Goal: Answer question/provide support

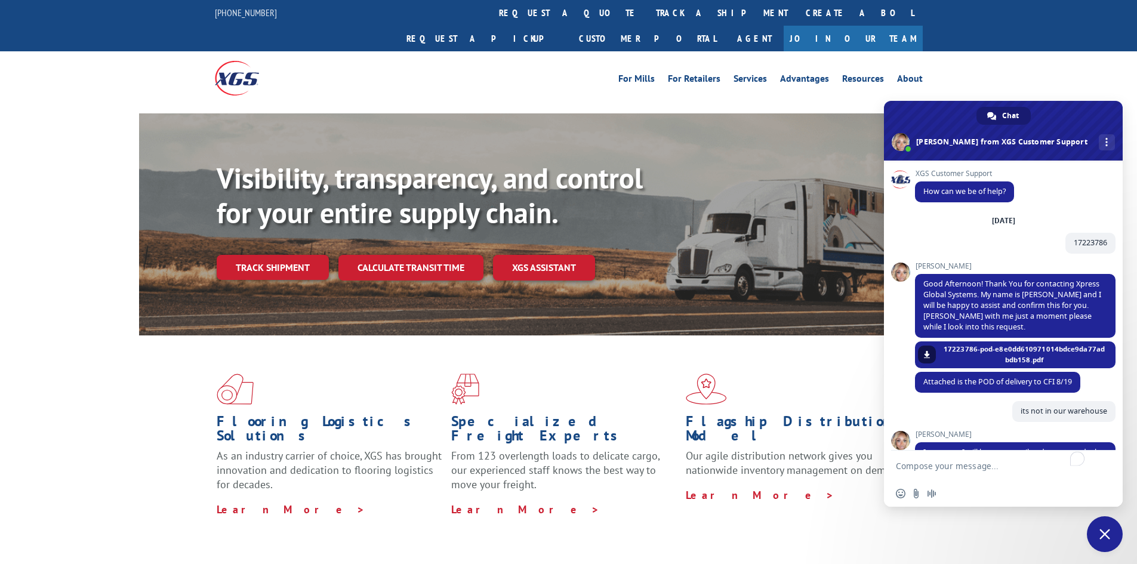
scroll to position [359, 0]
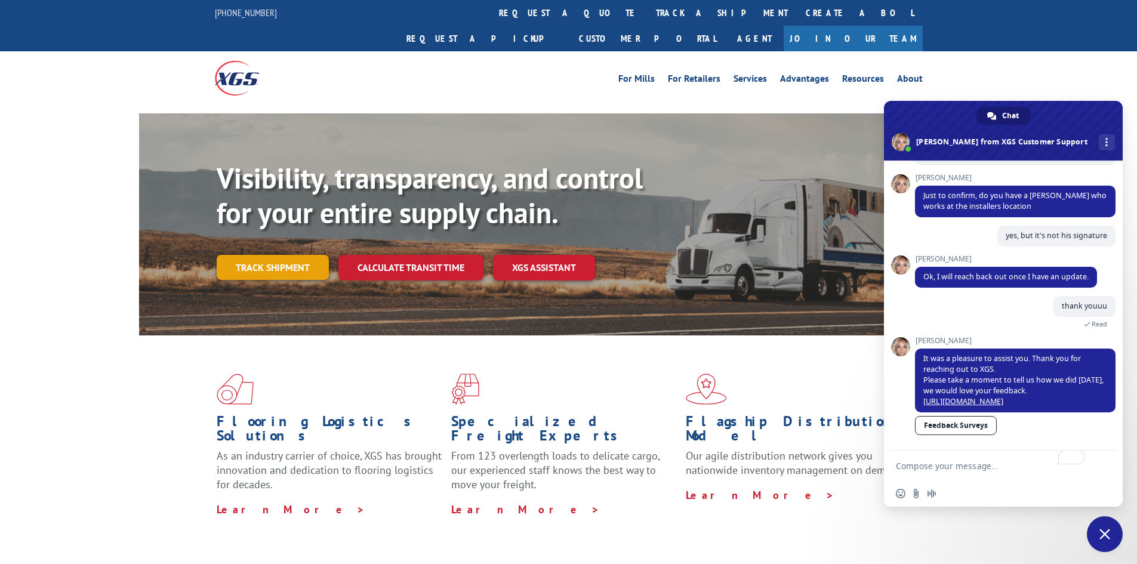
click at [288, 255] on link "Track shipment" at bounding box center [273, 267] width 112 height 25
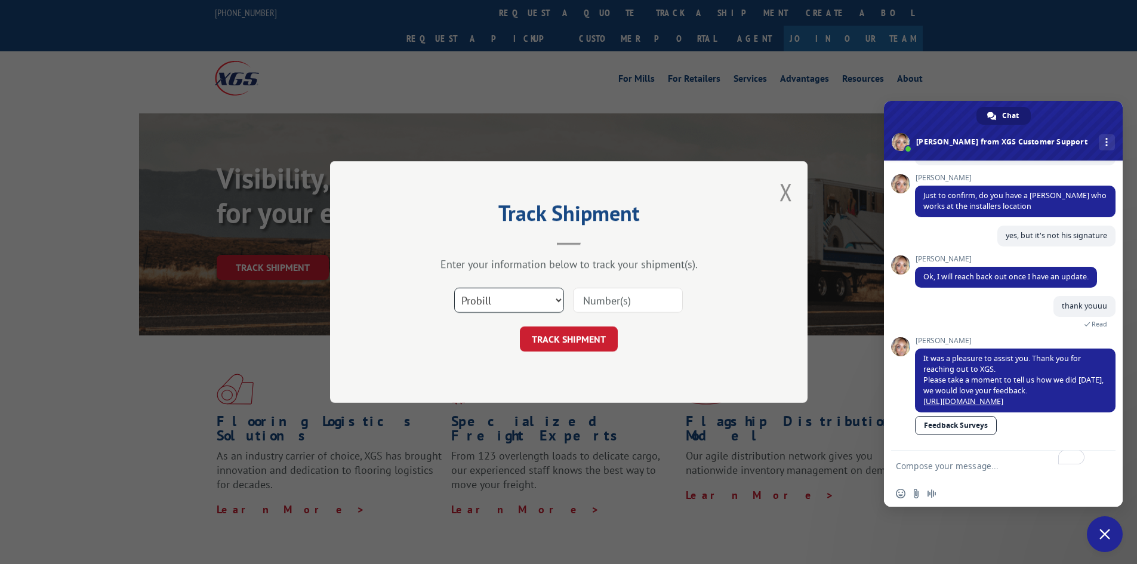
click at [471, 301] on select "Select category... Probill BOL PO" at bounding box center [509, 300] width 110 height 25
select select "po"
click at [454, 288] on select "Select category... Probill BOL PO" at bounding box center [509, 300] width 110 height 25
click at [621, 295] on input at bounding box center [628, 300] width 110 height 25
paste input "44522670"
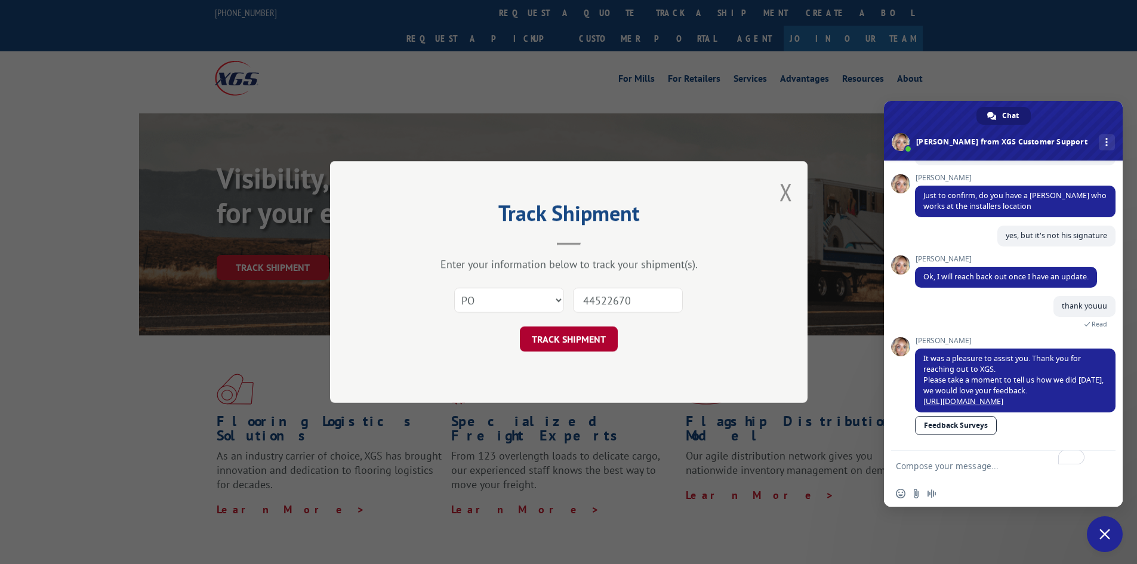
type input "44522670"
click at [600, 338] on button "TRACK SHIPMENT" at bounding box center [569, 338] width 98 height 25
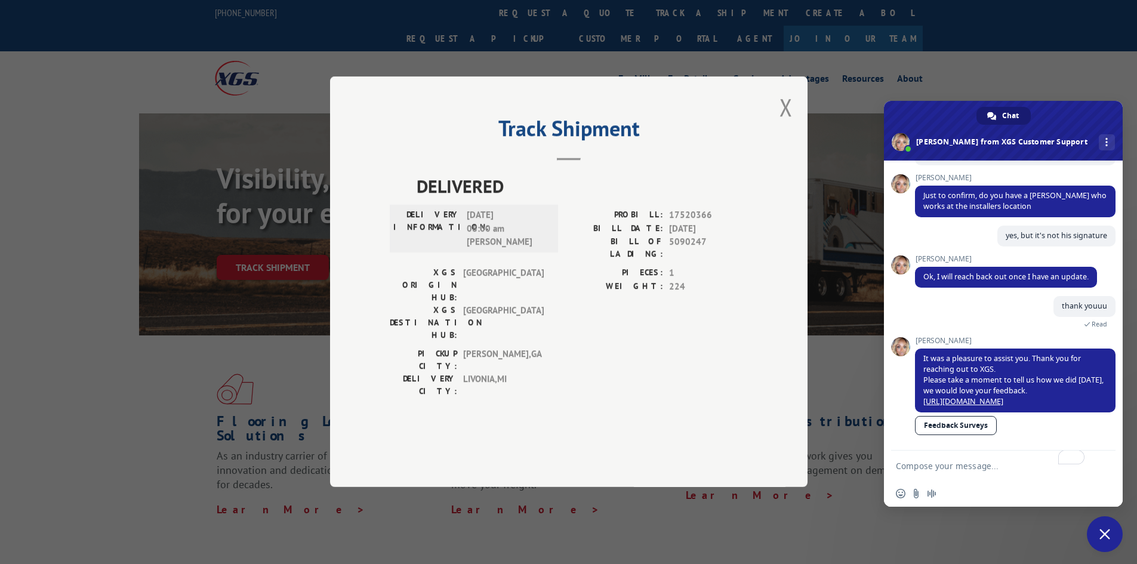
click at [680, 223] on span "17520366" at bounding box center [708, 216] width 79 height 14
copy span "17520366"
click at [932, 470] on textarea "To enrich screen reader interactions, please activate Accessibility in Grammarl…" at bounding box center [991, 466] width 191 height 30
paste textarea "17520366"
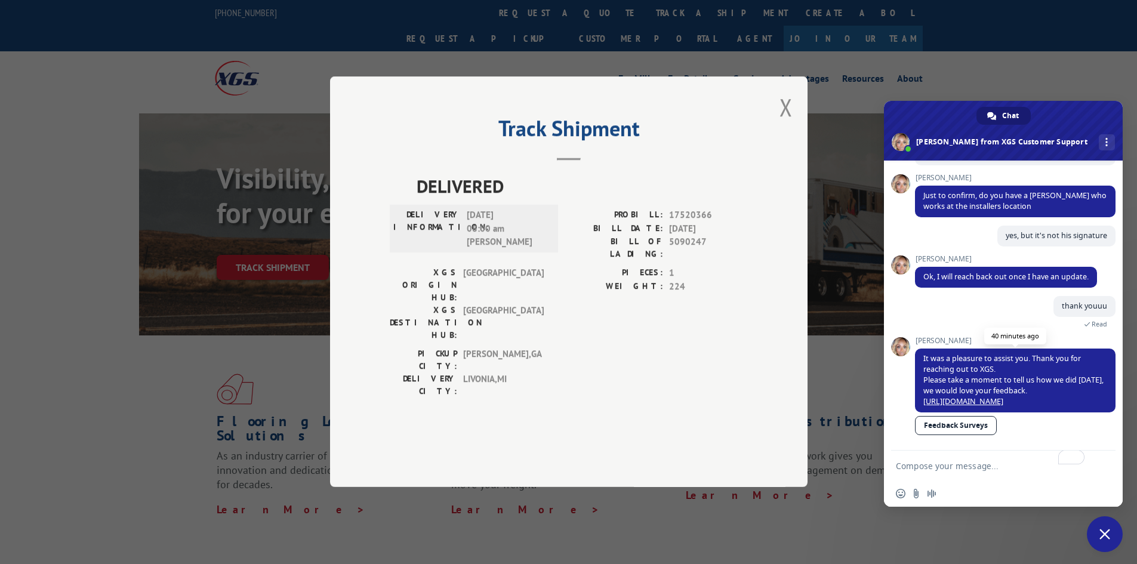
type textarea "17520366"
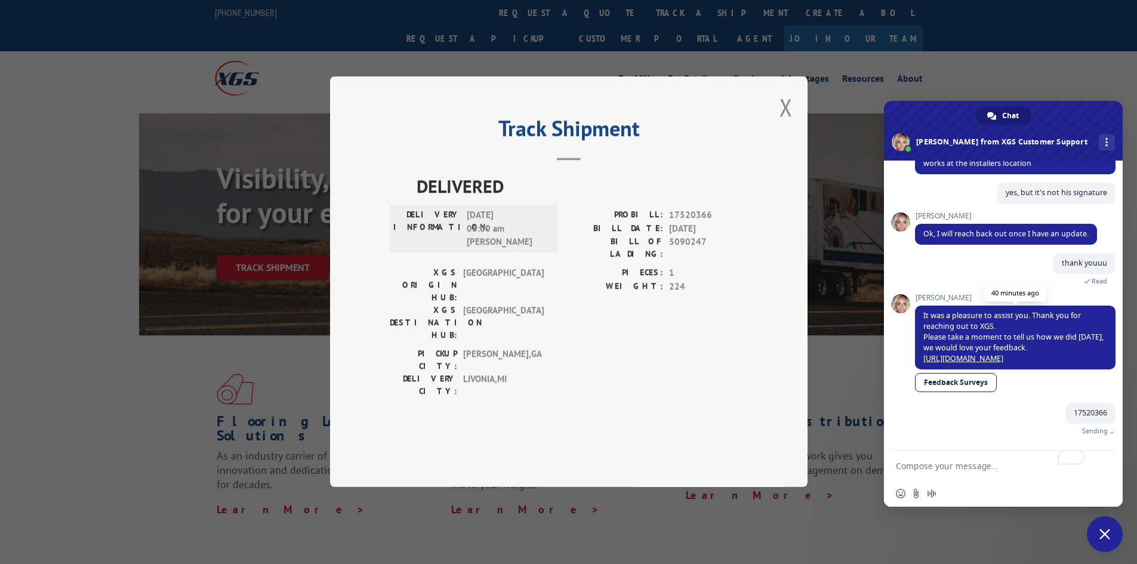
scroll to position [389, 0]
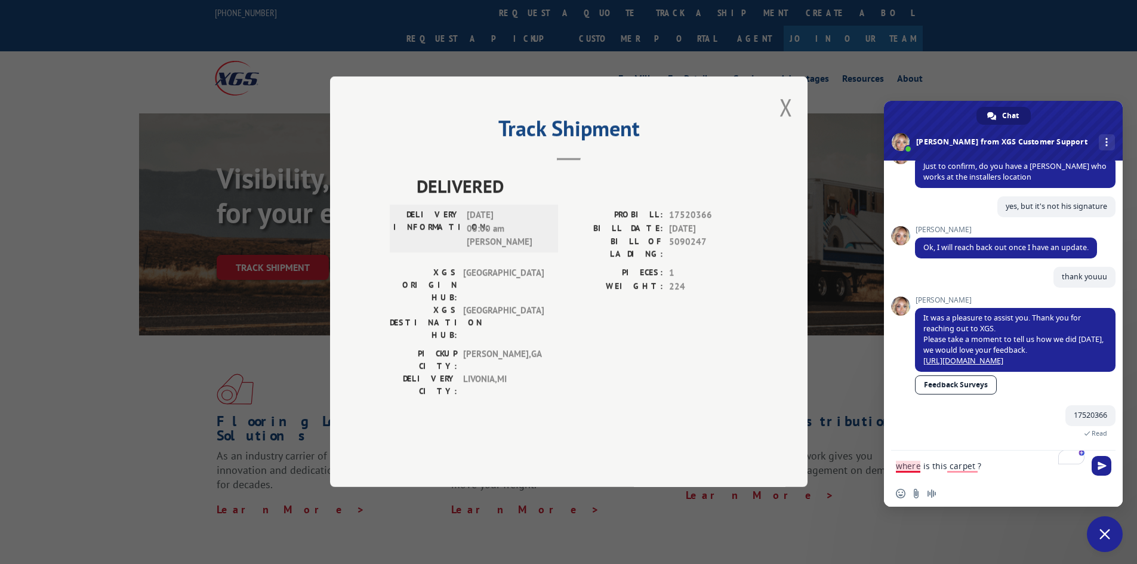
click at [907, 468] on textarea "where is this carpet ?" at bounding box center [991, 466] width 191 height 30
click at [959, 467] on textarea "Where is this carpet ?" at bounding box center [991, 466] width 191 height 30
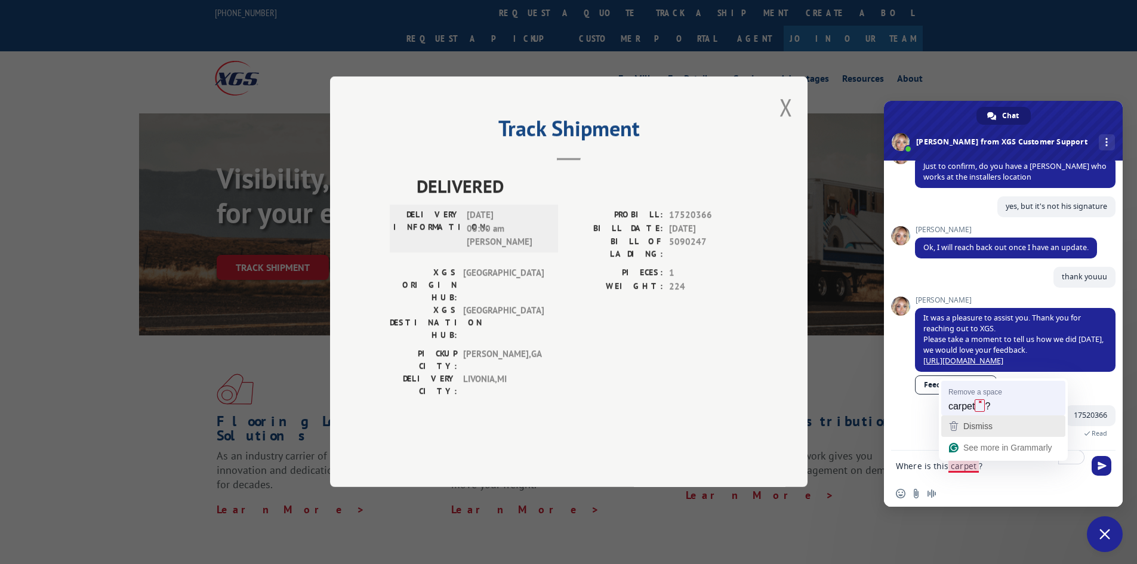
type textarea "Where is this carpet?"
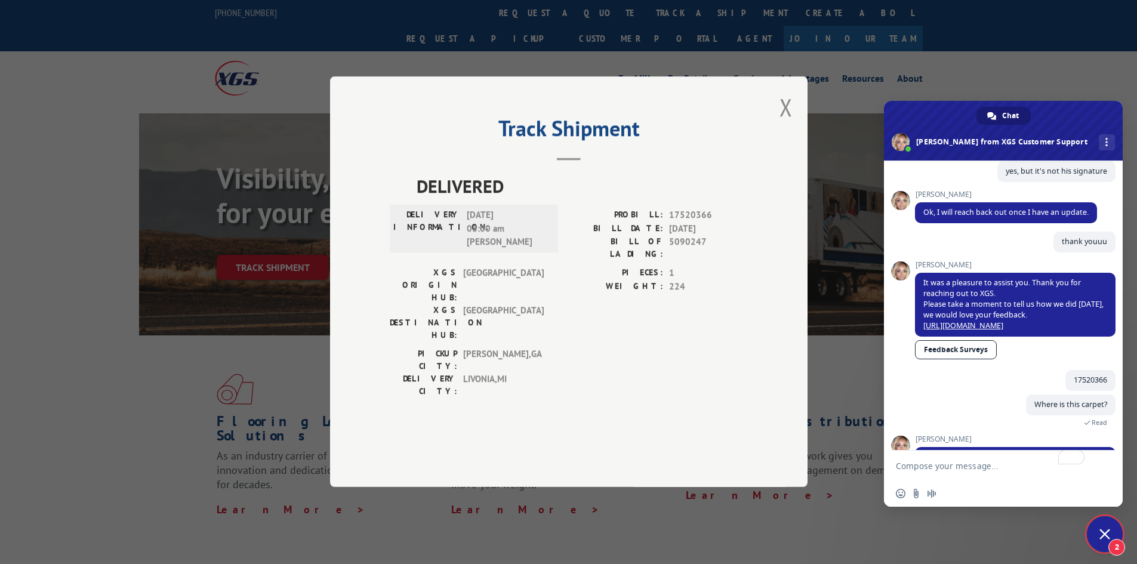
scroll to position [495, 0]
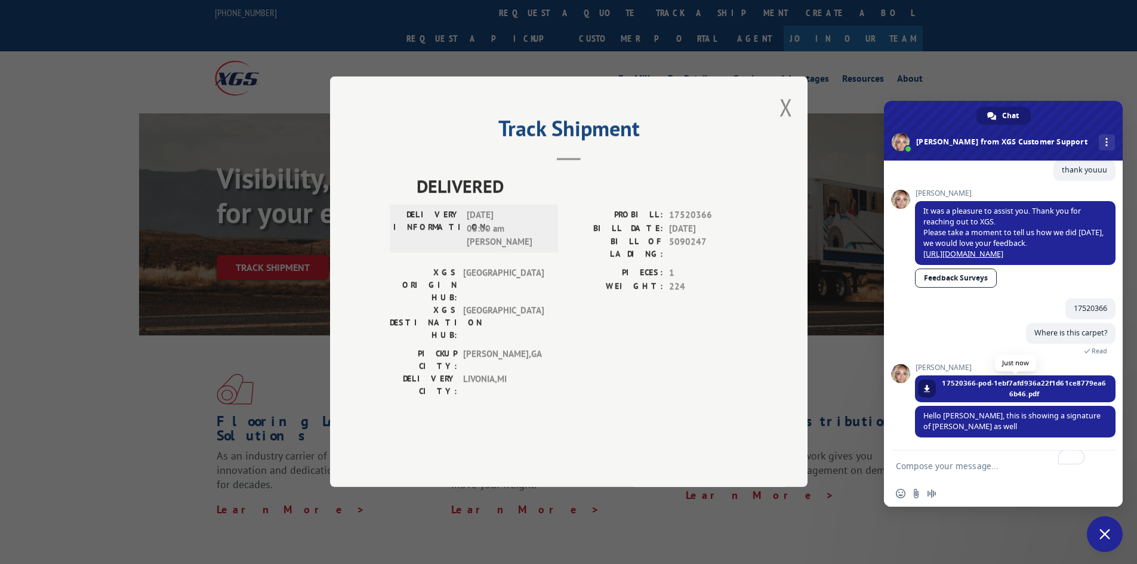
click at [921, 386] on link at bounding box center [927, 389] width 18 height 18
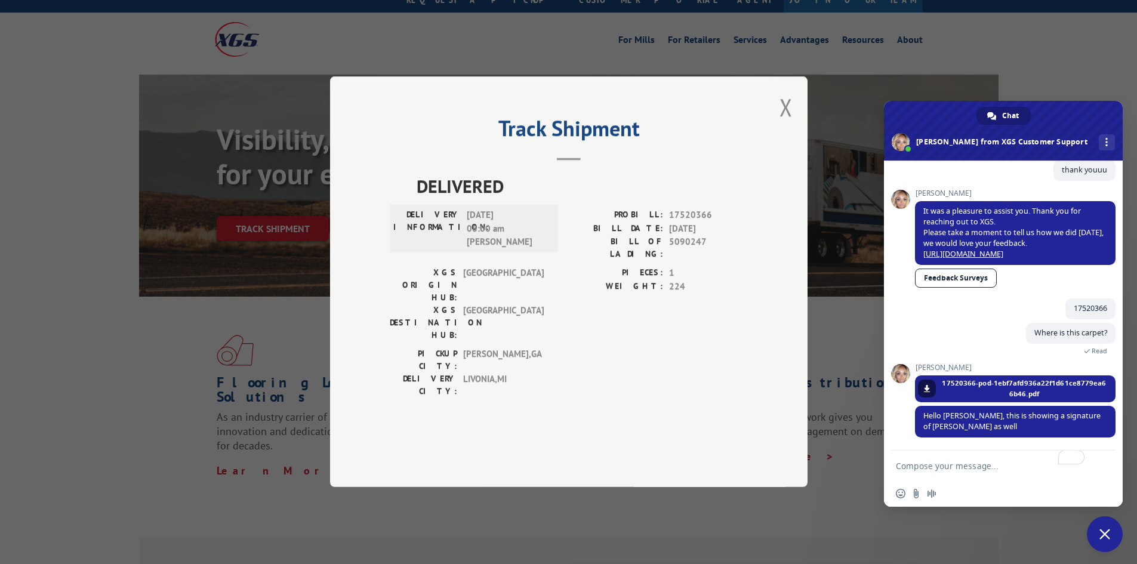
scroll to position [60, 0]
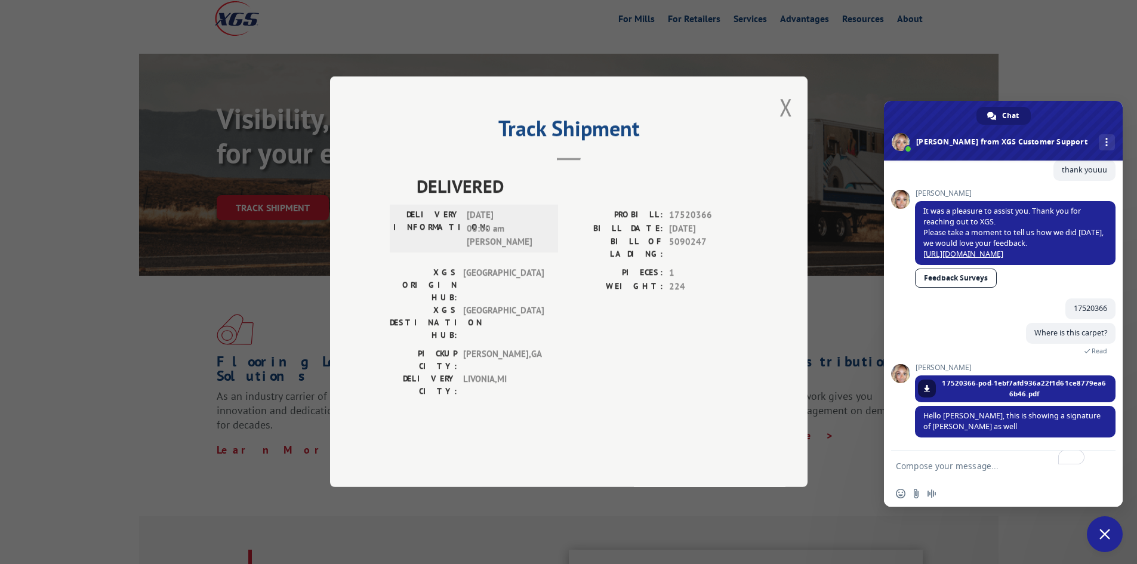
click at [947, 475] on textarea "To enrich screen reader interactions, please activate Accessibility in Grammarl…" at bounding box center [991, 466] width 191 height 30
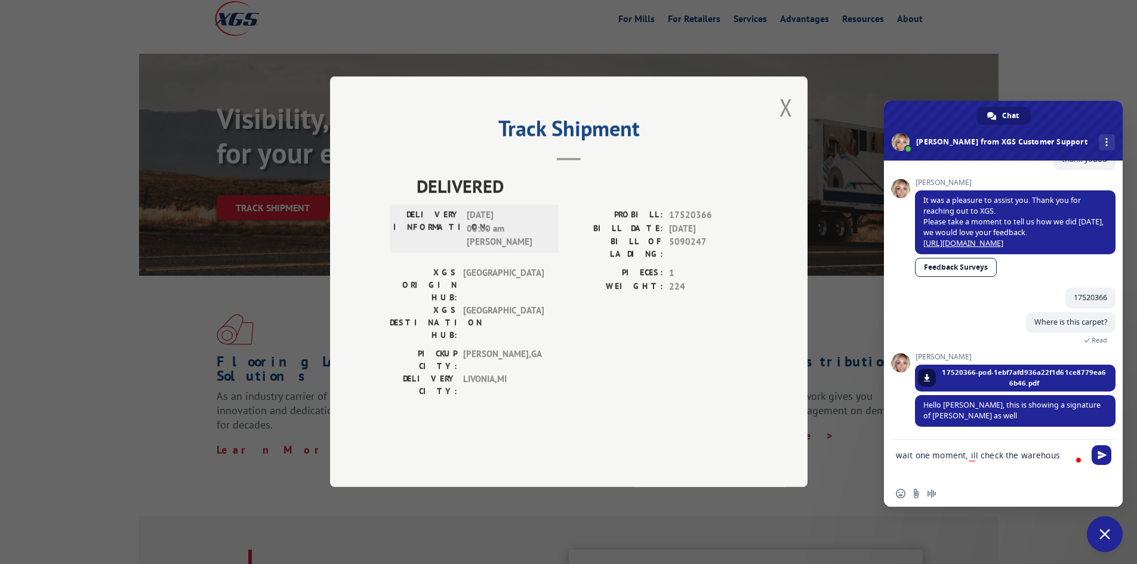
type textarea "wait one moment, ill check the warehouse"
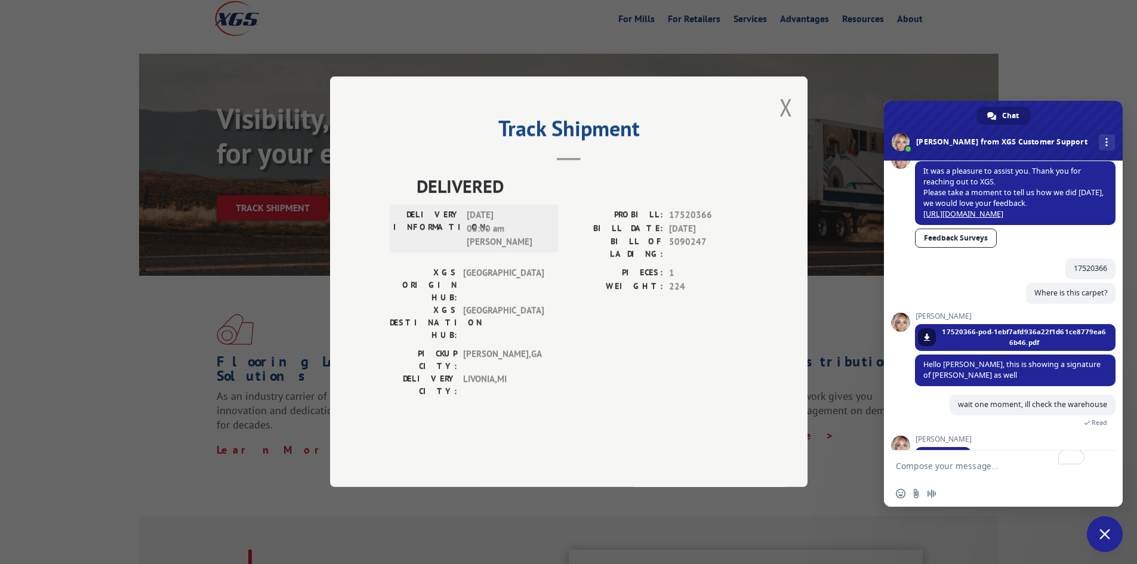
scroll to position [566, 0]
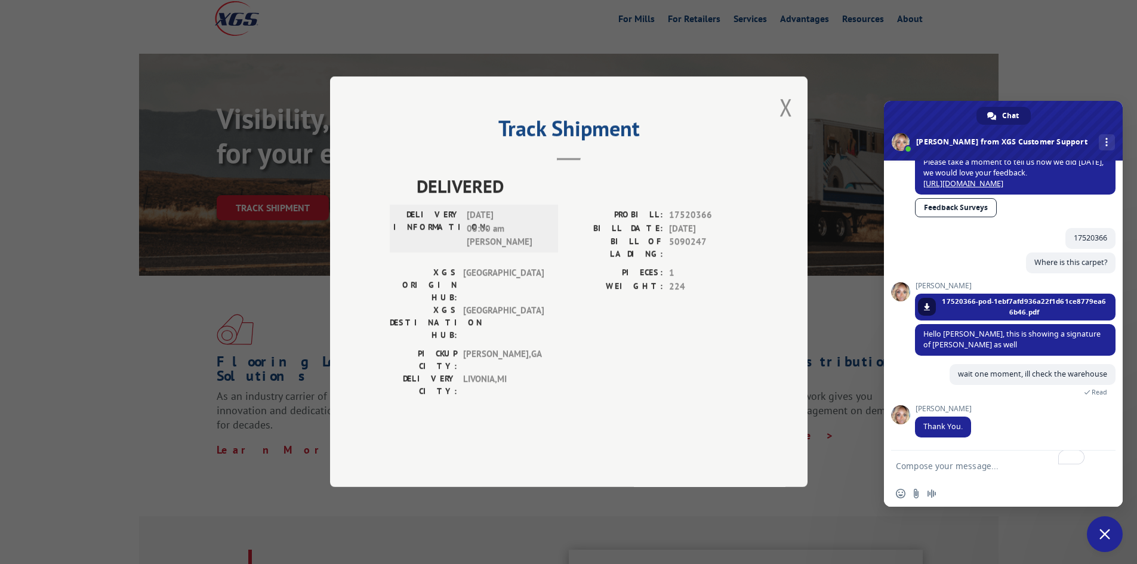
click at [973, 458] on textarea "To enrich screen reader interactions, please activate Accessibility in Grammarl…" at bounding box center [991, 466] width 191 height 30
type textarea "thank you its here"
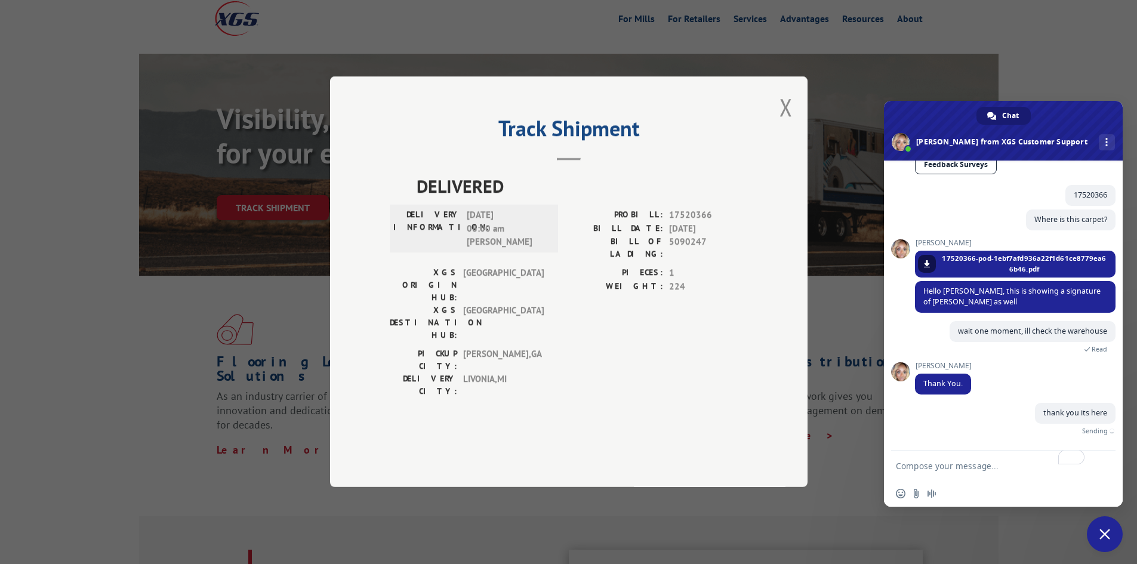
scroll to position [595, 0]
